Goal: Information Seeking & Learning: Learn about a topic

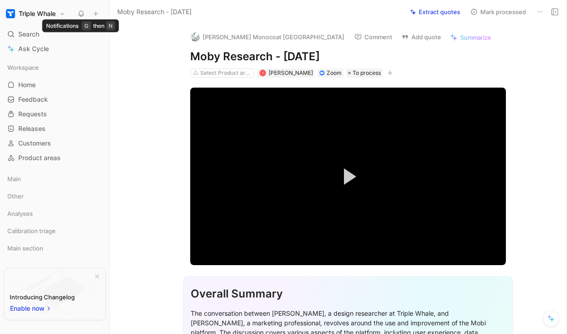
scroll to position [7079, 0]
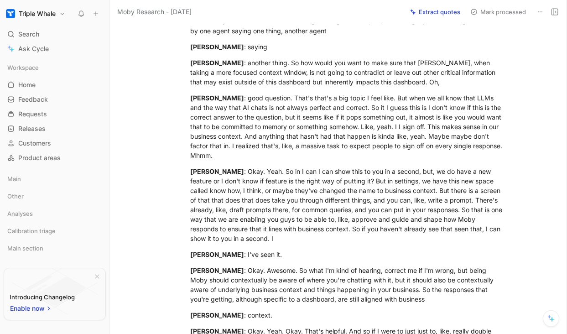
click at [80, 15] on use at bounding box center [81, 13] width 5 height 5
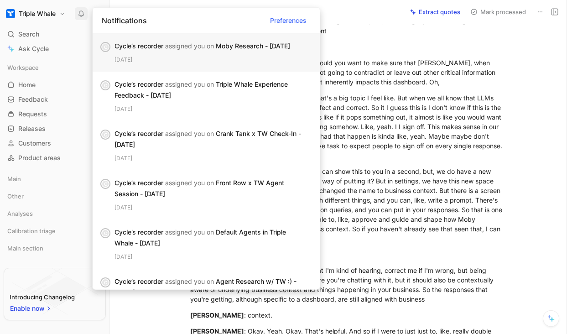
click at [176, 52] on div "Cycle’s recorder assigned you on Moby Research - [DATE] [DATE]" at bounding box center [213, 53] width 198 height 24
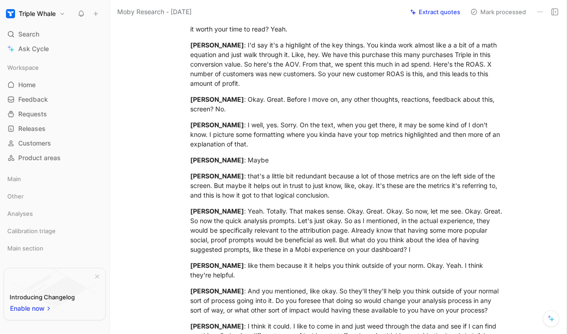
scroll to position [3745, 0]
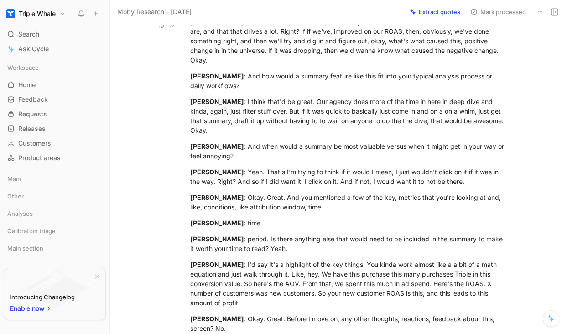
click at [80, 11] on icon at bounding box center [80, 13] width 7 height 7
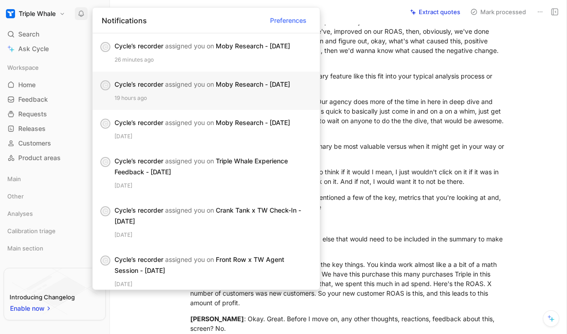
click at [212, 81] on span "assigned you on" at bounding box center [189, 84] width 49 height 8
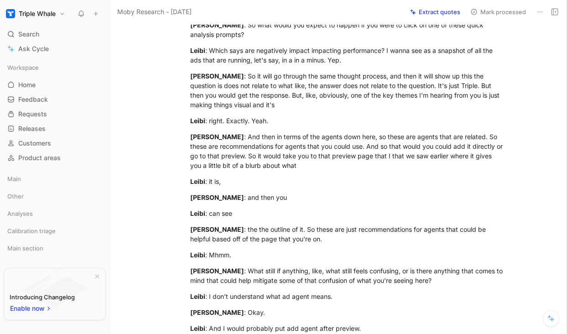
scroll to position [8344, 0]
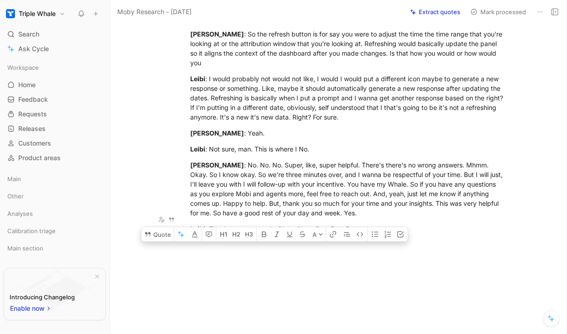
drag, startPoint x: 190, startPoint y: 83, endPoint x: 391, endPoint y: 236, distance: 252.6
copy div "Overall Summary The conversation revolves around a discussion between [PERSON_N…"
